Goal: Find specific page/section: Find specific page/section

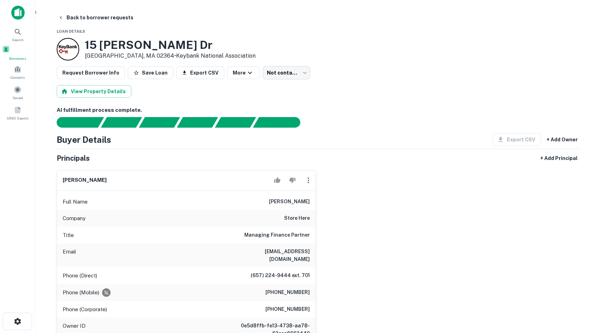
click at [10, 53] on span at bounding box center [6, 49] width 8 height 8
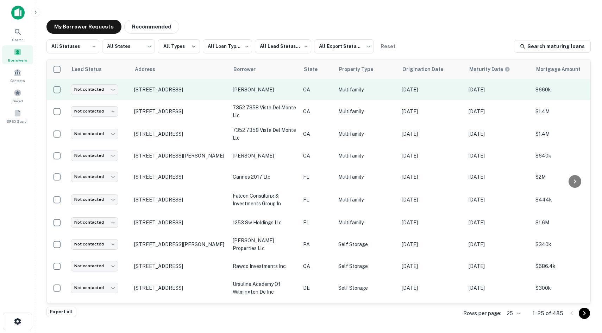
click at [159, 93] on p "[STREET_ADDRESS]" at bounding box center [180, 90] width 92 height 6
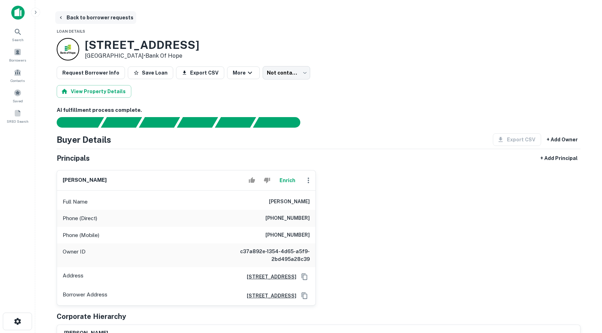
click at [93, 18] on button "Back to borrower requests" at bounding box center [95, 17] width 81 height 13
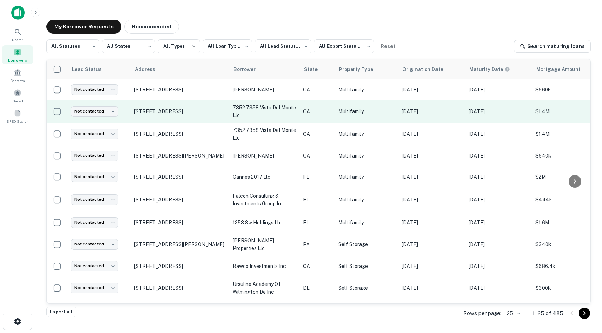
click at [163, 108] on p "[STREET_ADDRESS]" at bounding box center [180, 111] width 92 height 6
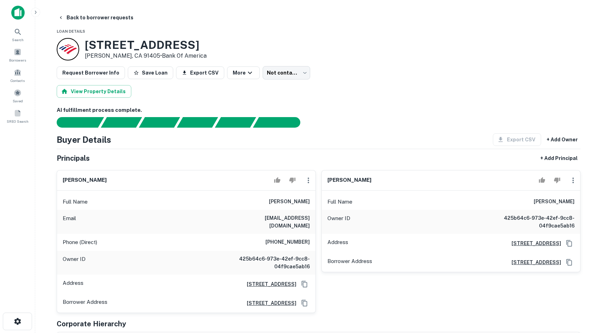
drag, startPoint x: 124, startPoint y: 48, endPoint x: 54, endPoint y: 43, distance: 70.2
click at [151, 43] on h3 "[STREET_ADDRESS]" at bounding box center [146, 44] width 122 height 13
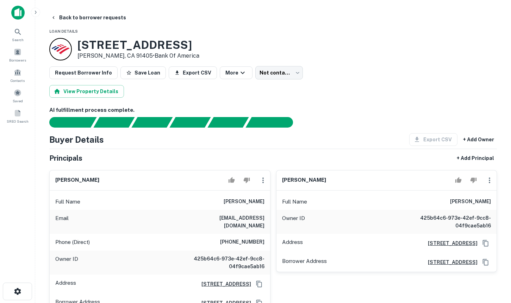
click at [14, 11] on img at bounding box center [17, 13] width 13 height 14
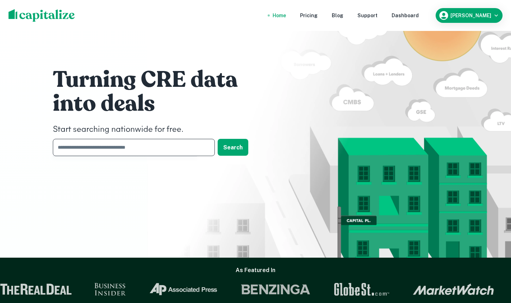
click at [122, 145] on input "text" at bounding box center [131, 147] width 157 height 17
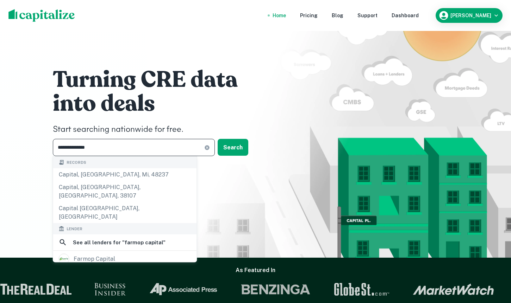
type input "**********"
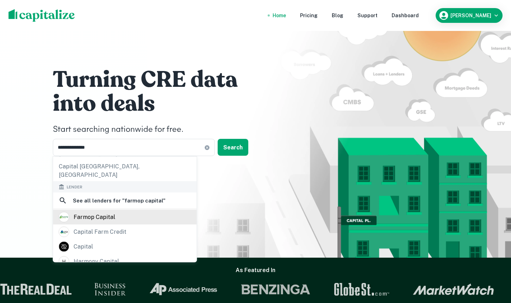
click at [95, 212] on div "farmop capital" at bounding box center [95, 217] width 42 height 11
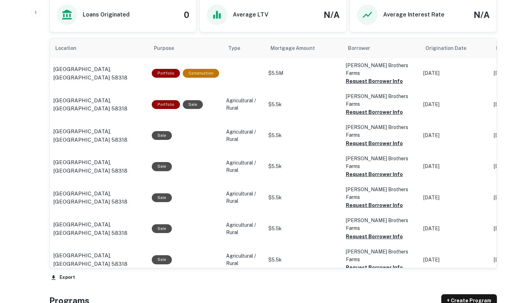
scroll to position [390, 0]
